Goal: Use online tool/utility: Utilize a website feature to perform a specific function

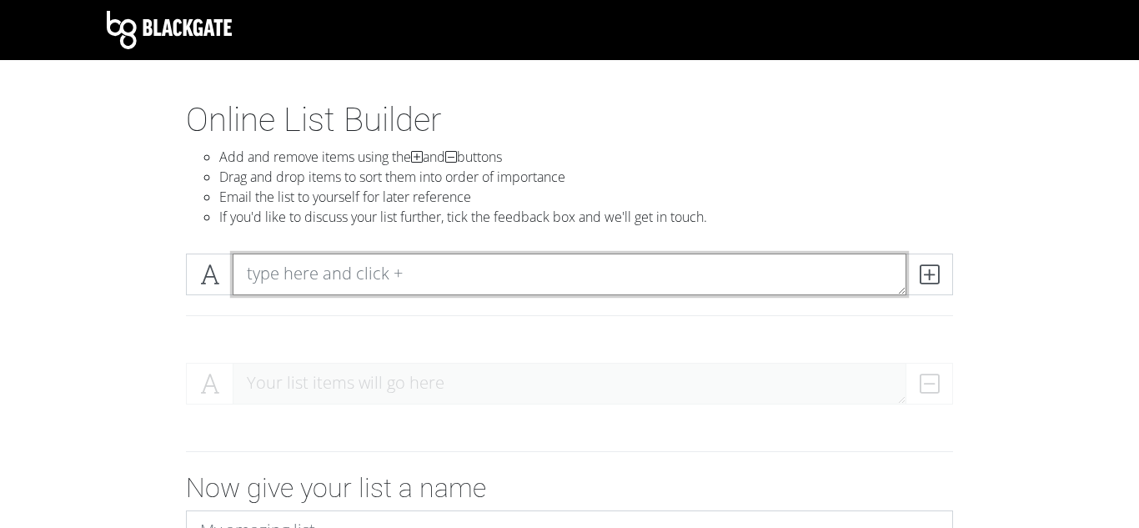
drag, startPoint x: 264, startPoint y: 277, endPoint x: 271, endPoint y: 283, distance: 9.4
click at [271, 283] on textarea at bounding box center [569, 274] width 673 height 42
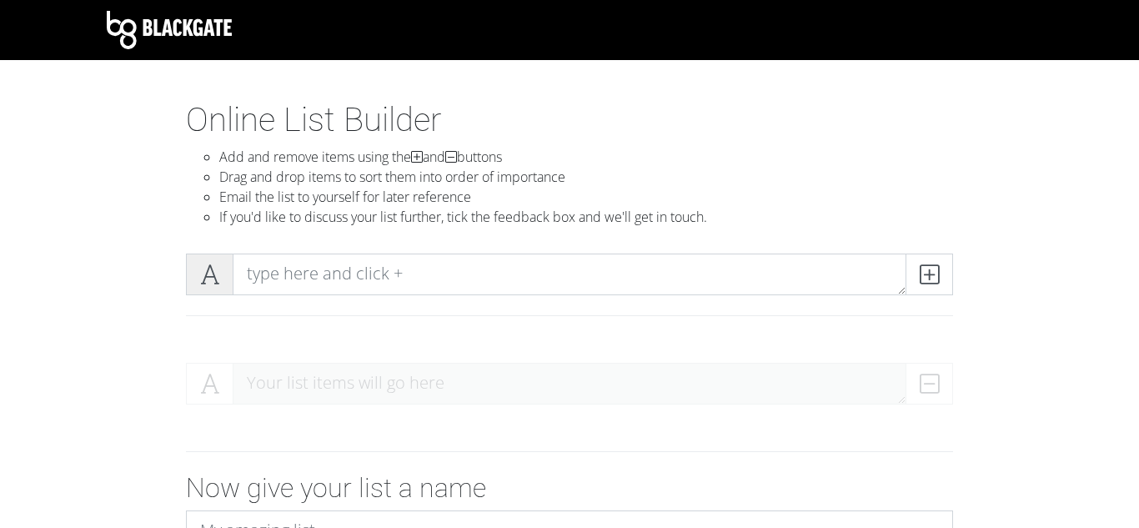
click at [215, 266] on icon at bounding box center [209, 274] width 19 height 17
click at [222, 273] on span at bounding box center [210, 274] width 48 height 42
click at [304, 375] on div "Your list items will go here" at bounding box center [569, 390] width 767 height 55
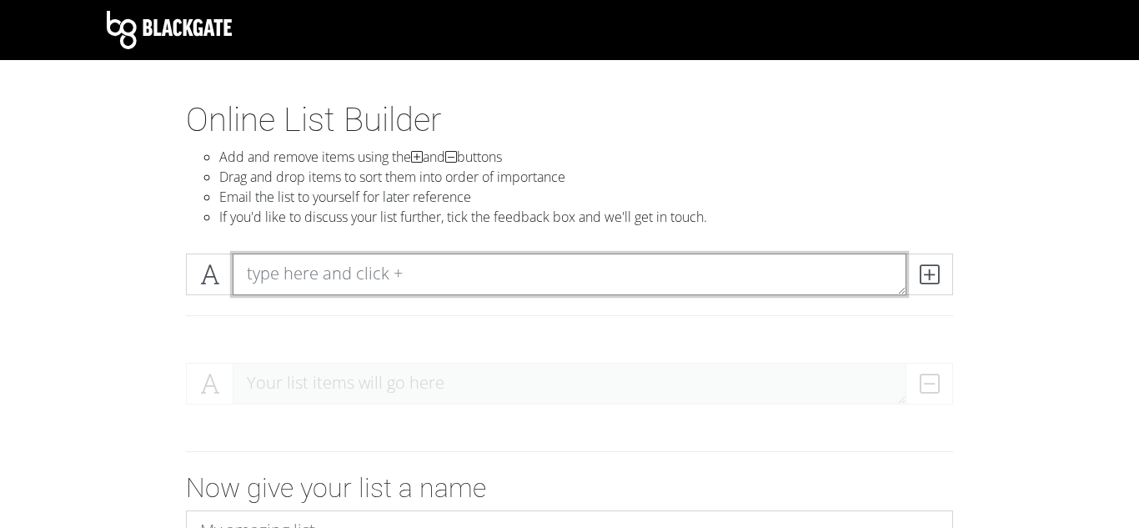
click at [311, 262] on textarea at bounding box center [569, 274] width 673 height 42
click at [311, 267] on textarea at bounding box center [569, 274] width 673 height 42
click at [301, 268] on textarea at bounding box center [569, 274] width 673 height 42
click at [685, 294] on textarea at bounding box center [569, 274] width 673 height 42
click at [668, 284] on textarea at bounding box center [569, 274] width 673 height 42
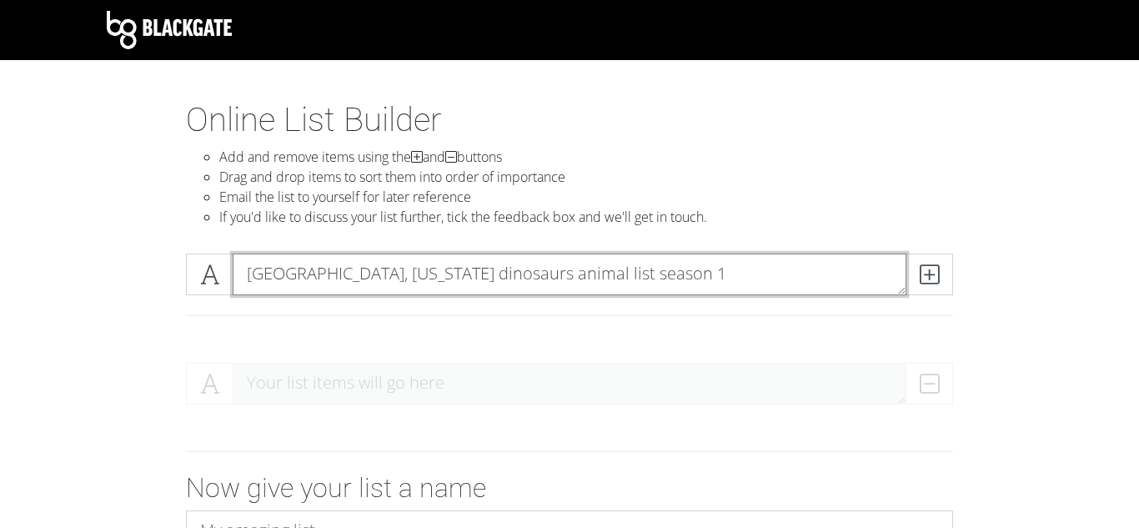
type textarea "[GEOGRAPHIC_DATA], [US_STATE] dinosaurs animal list season 1"
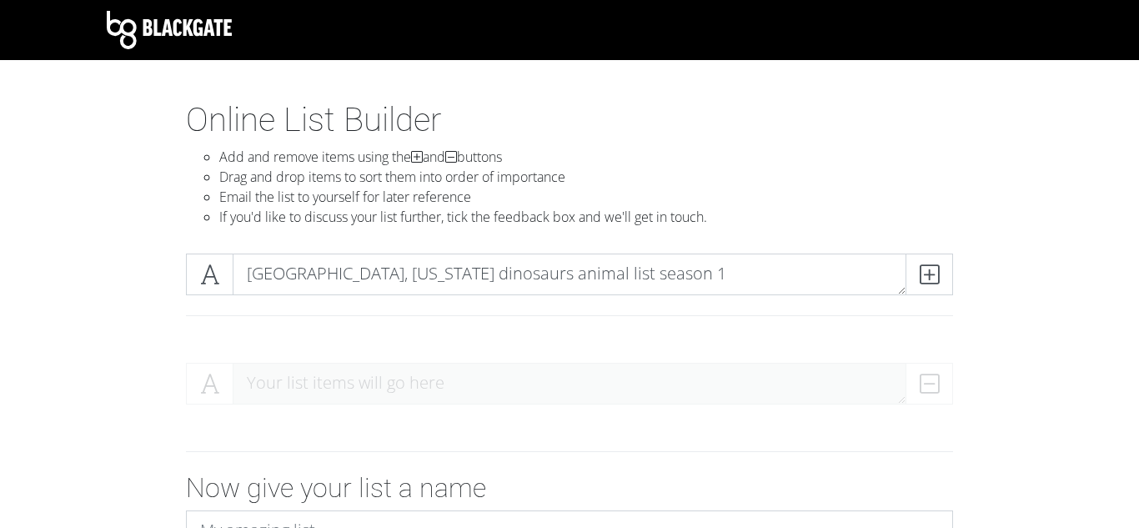
click at [11, 197] on section "Online List Builder Add and remove items using the and buttons Drag and drop it…" at bounding box center [569, 424] width 1139 height 648
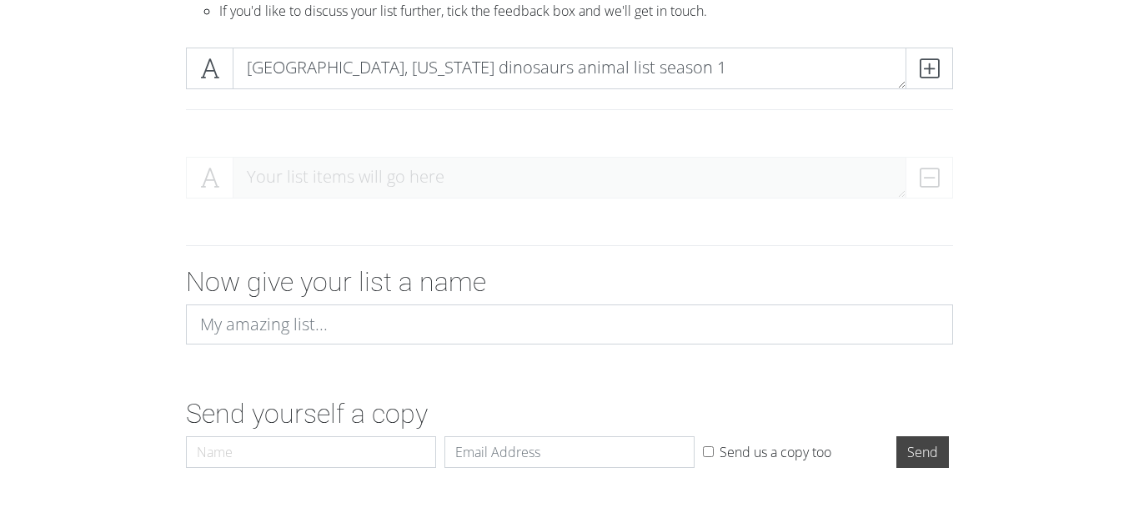
scroll to position [239, 0]
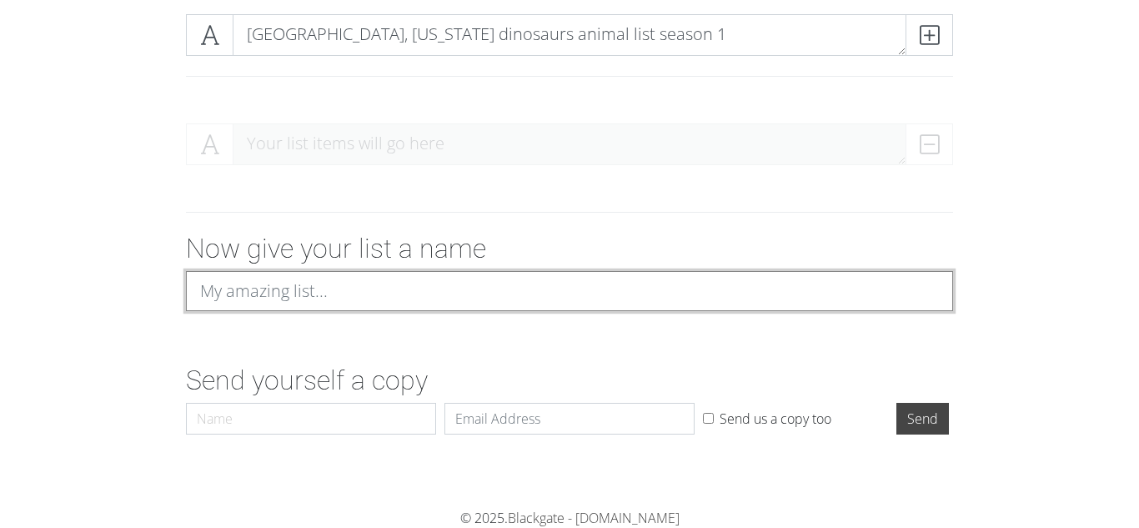
click at [487, 274] on input at bounding box center [569, 291] width 767 height 40
type input "h"
type input "metropolis, [US_STATE] dinosaurs list season 1"
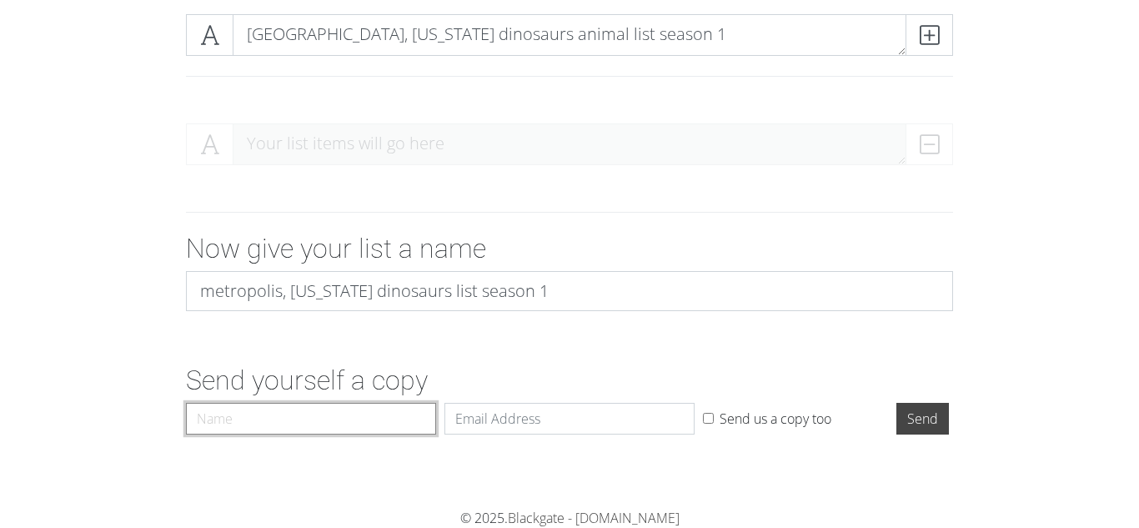
click at [318, 416] on input "Name" at bounding box center [311, 419] width 250 height 32
type input "d'alo"
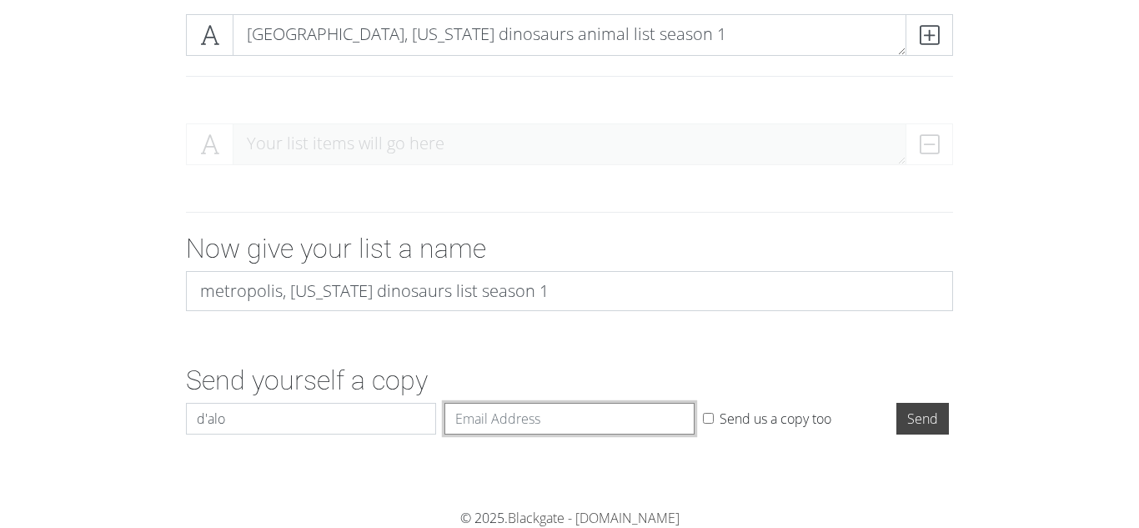
click at [454, 419] on input "Email" at bounding box center [569, 419] width 250 height 32
type input "[EMAIL_ADDRESS][DOMAIN_NAME]"
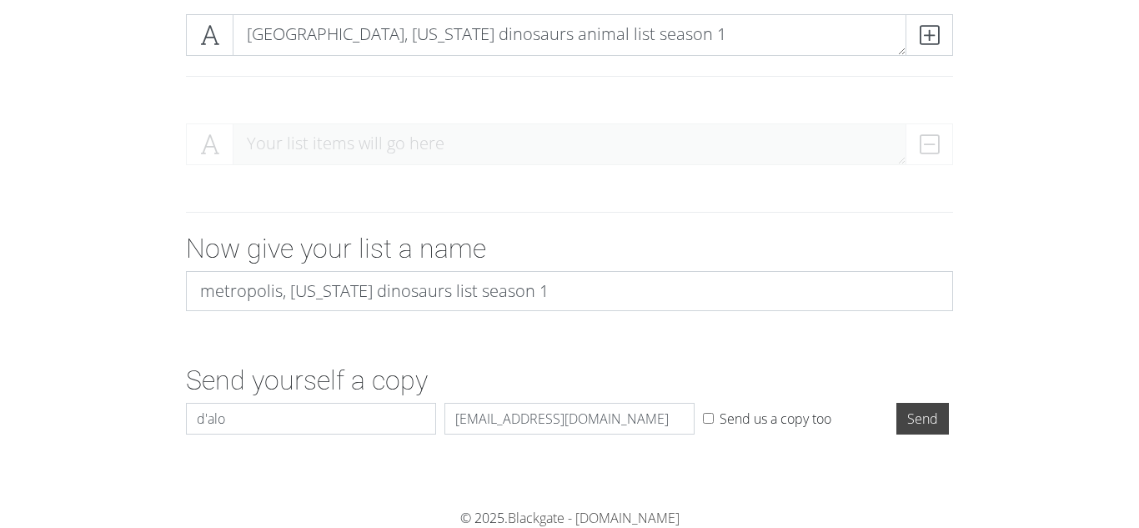
click at [704, 410] on div "Send us a copy too" at bounding box center [796, 418] width 186 height 20
click at [706, 420] on input "Send us a copy too" at bounding box center [708, 418] width 11 height 11
checkbox input "true"
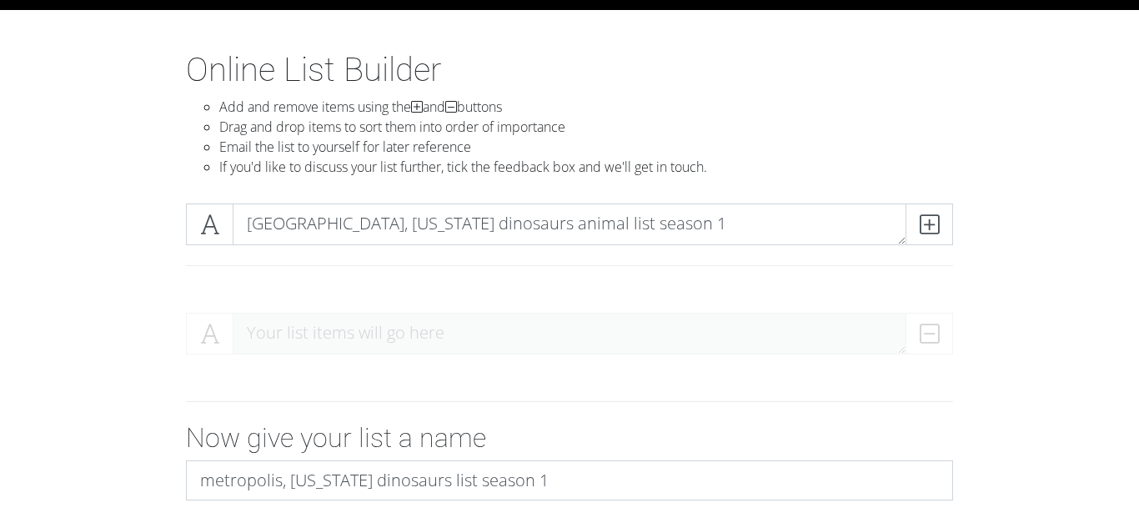
scroll to position [0, 0]
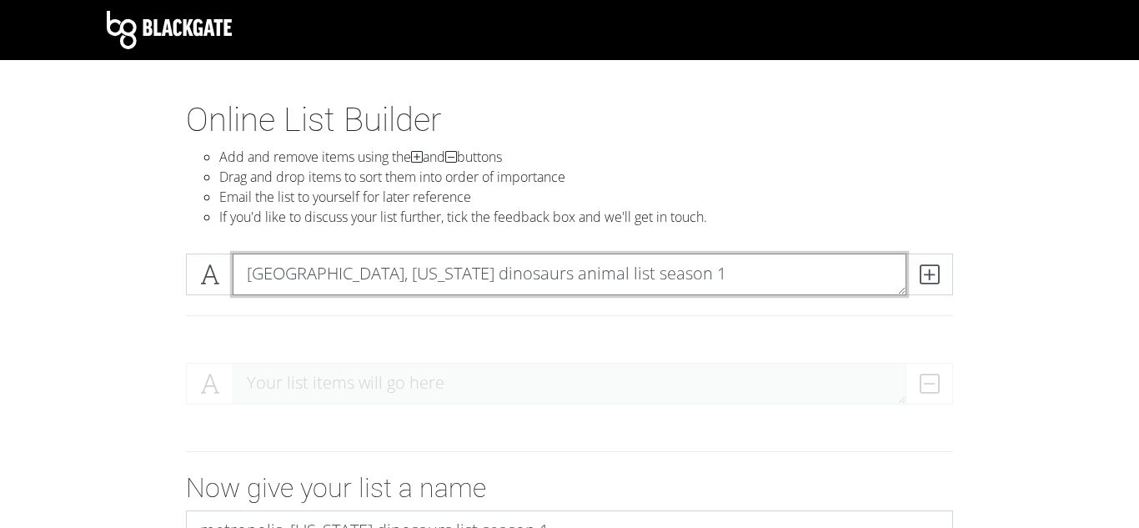
click at [633, 259] on textarea "[GEOGRAPHIC_DATA], [US_STATE] dinosaurs animal list season 1" at bounding box center [569, 274] width 673 height 42
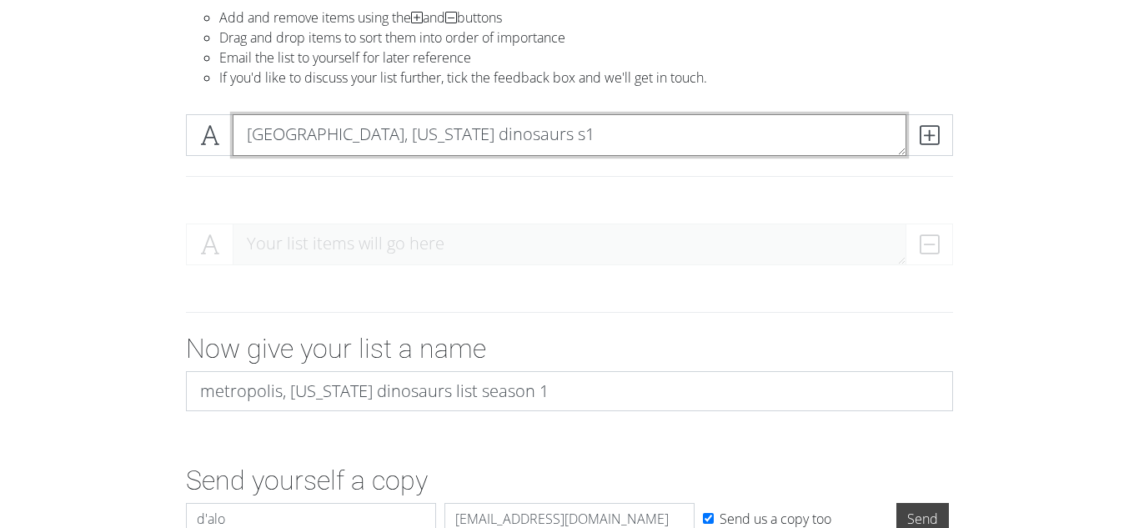
scroll to position [239, 0]
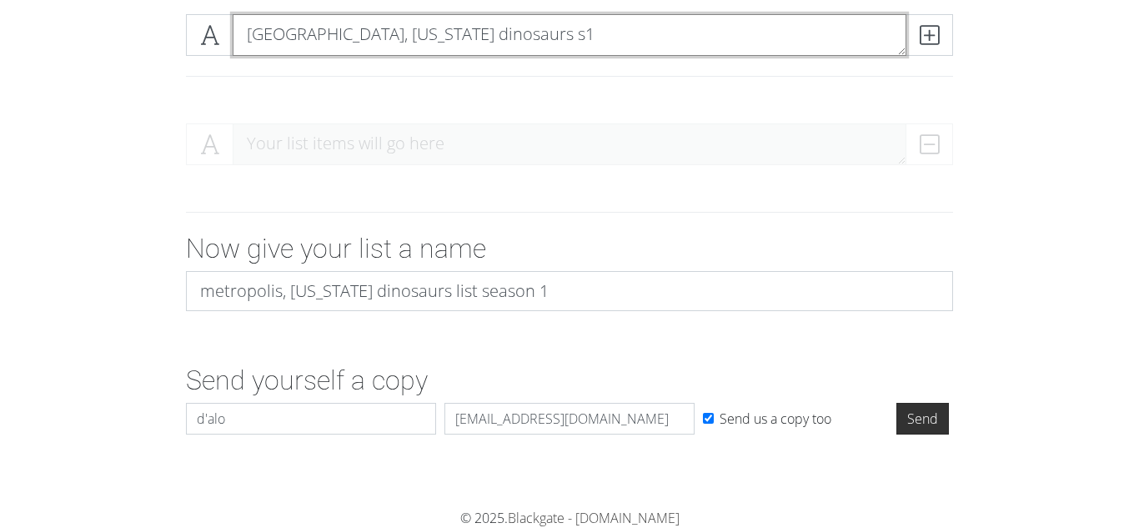
type textarea "[GEOGRAPHIC_DATA], [US_STATE] dinosaurs s1"
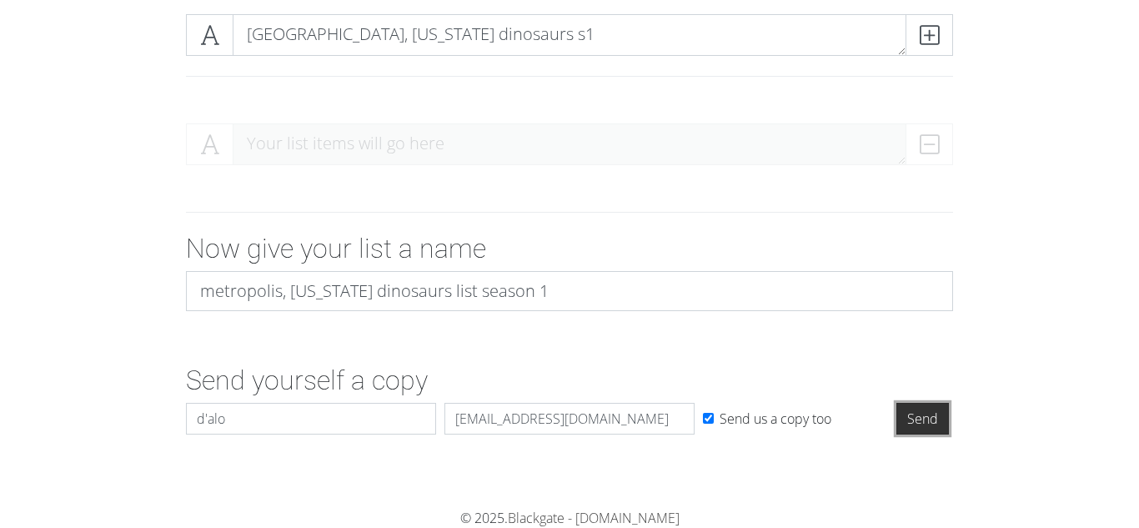
click at [919, 425] on input "Send" at bounding box center [922, 419] width 53 height 32
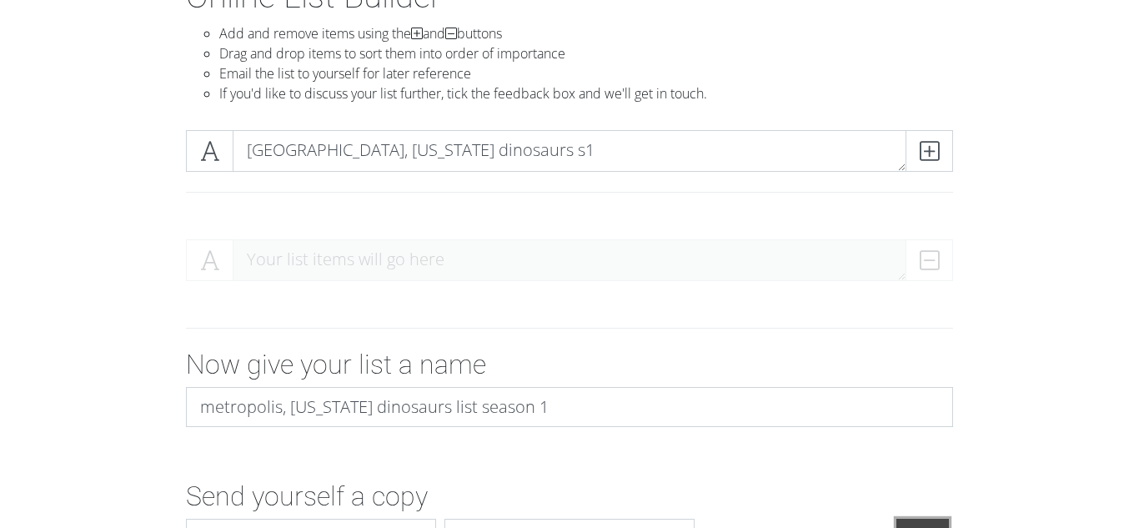
scroll to position [0, 0]
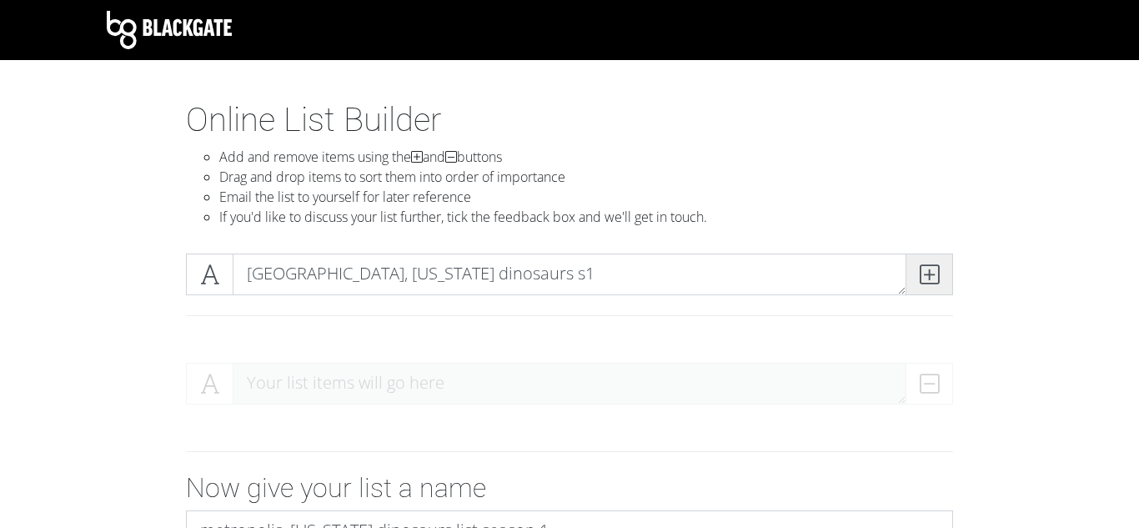
click at [922, 266] on icon at bounding box center [928, 274] width 19 height 17
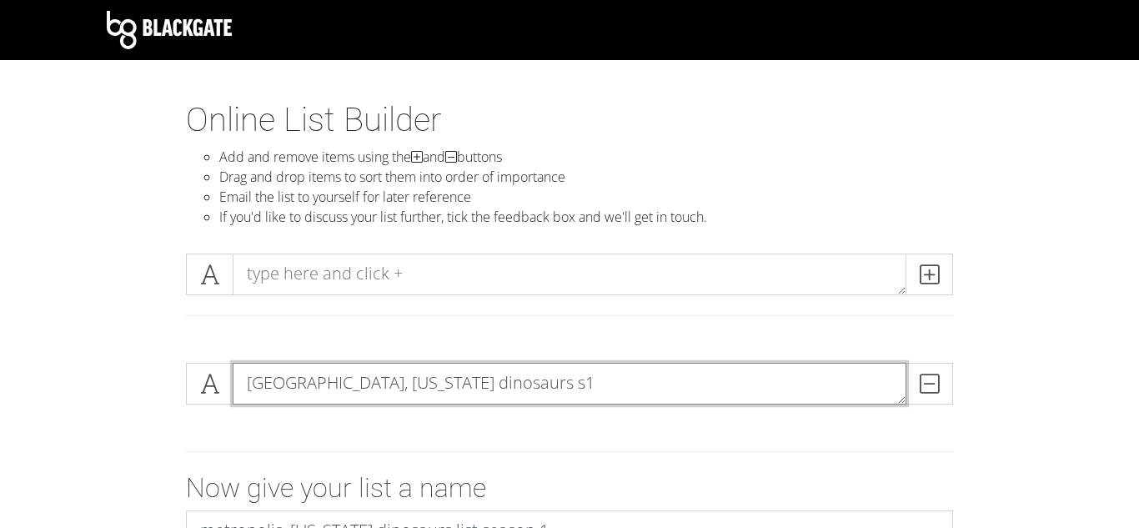
click at [582, 398] on textarea "[GEOGRAPHIC_DATA], [US_STATE] dinosaurs s1" at bounding box center [569, 384] width 673 height 42
type textarea "m"
type textarea "deinonychus"
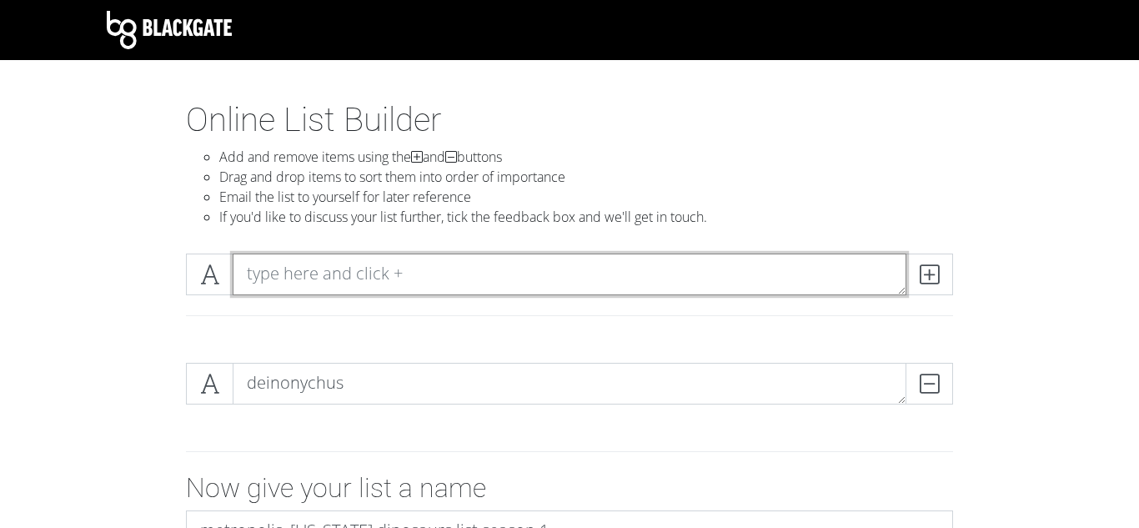
click at [411, 262] on textarea at bounding box center [569, 274] width 673 height 42
type textarea "velociraptor"
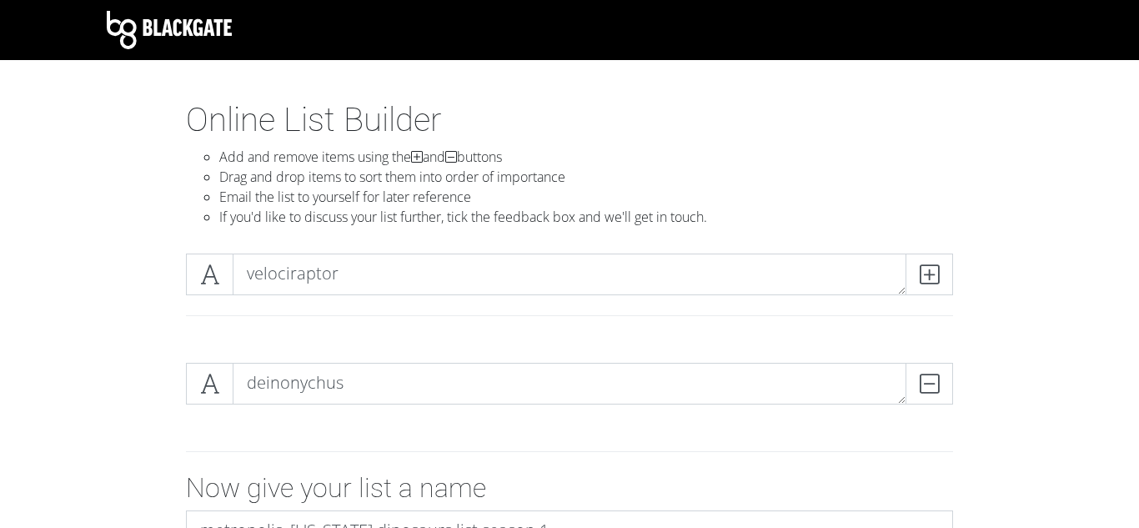
click at [68, 138] on section "Online List Builder Add and remove items using the and buttons Drag and drop it…" at bounding box center [569, 451] width 1139 height 703
click at [933, 289] on span at bounding box center [929, 274] width 48 height 42
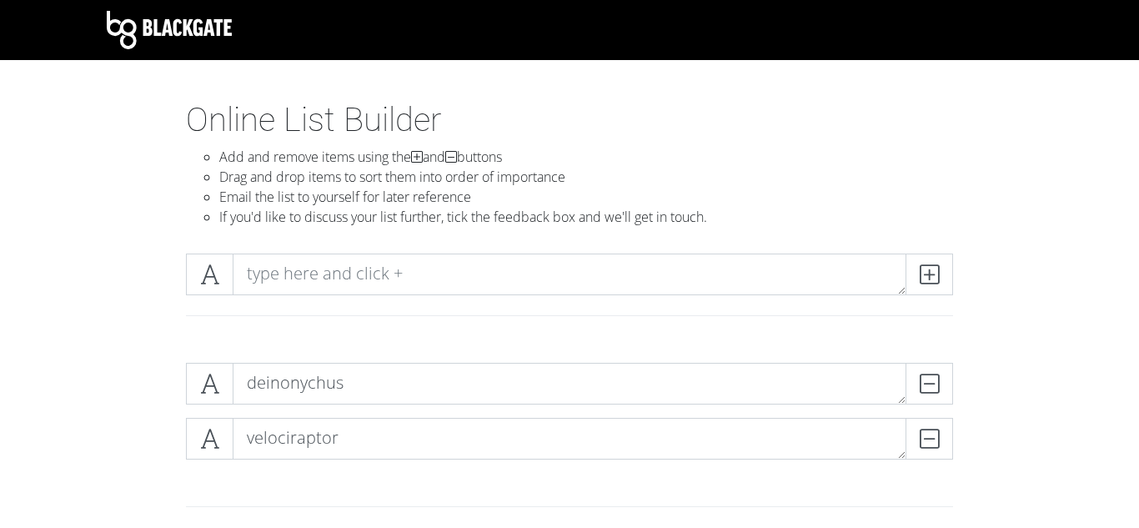
click at [1134, 527] on html "Blackgate Online List Builder Add and remove items using the and buttons Drag a…" at bounding box center [569, 438] width 1139 height 877
